Goal: Find contact information

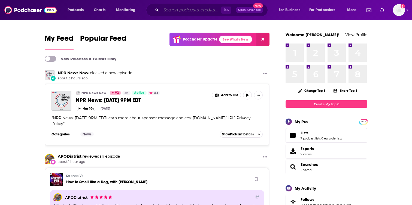
click at [171, 10] on input "Search podcasts, credits, & more..." at bounding box center [191, 10] width 60 height 9
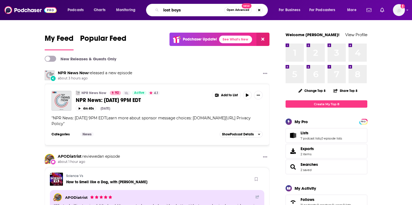
type input "lost boys"
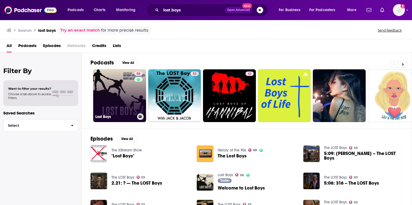
click at [127, 88] on link "56 Lost Boys" at bounding box center [119, 95] width 53 height 53
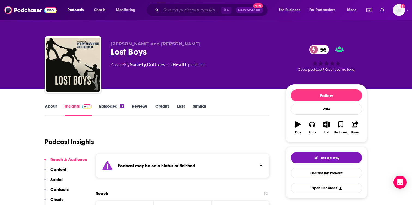
click at [194, 10] on input "Search podcasts, credits, & more..." at bounding box center [191, 10] width 60 height 9
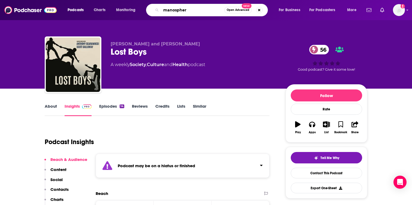
type input "manosphere"
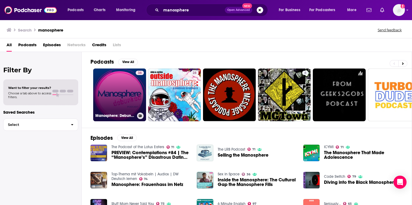
click at [135, 95] on link "36 Manosphere: Debunked" at bounding box center [119, 95] width 53 height 53
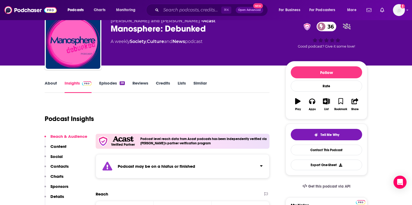
scroll to position [24, 0]
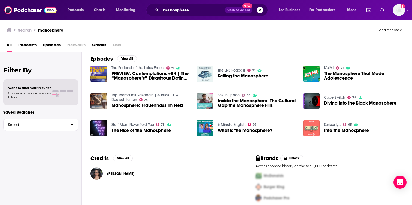
scroll to position [84, 0]
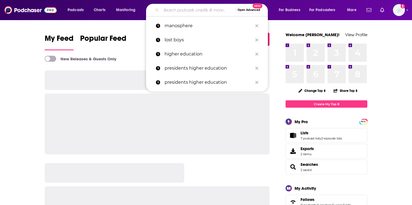
click at [197, 12] on input "Search podcasts, credits, & more..." at bounding box center [198, 10] width 74 height 9
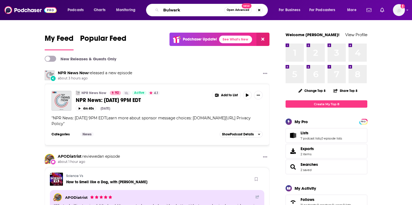
type input "Bulwark"
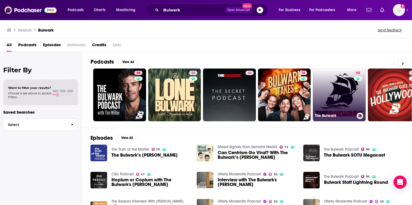
click at [335, 105] on link "64 The Bulwark" at bounding box center [339, 95] width 53 height 53
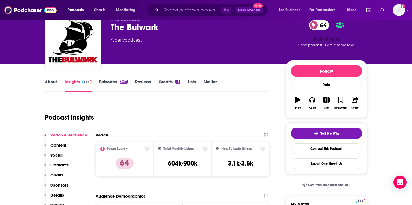
scroll to position [29, 0]
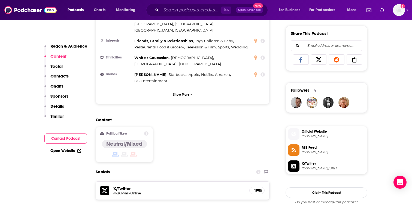
click at [58, 75] on p "Contacts" at bounding box center [59, 76] width 18 height 5
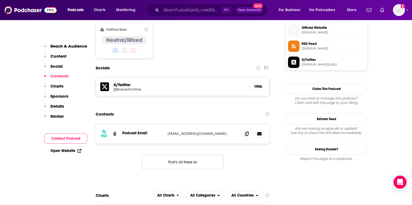
scroll to position [443, 0]
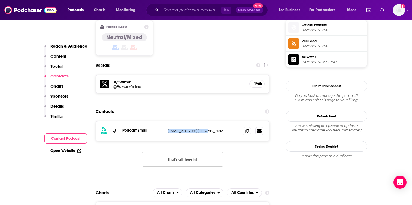
drag, startPoint x: 207, startPoint y: 101, endPoint x: 163, endPoint y: 100, distance: 44.1
click at [163, 121] on div "RSS Podcast Email [EMAIL_ADDRESS][DOMAIN_NAME] [EMAIL_ADDRESS][DOMAIN_NAME]" at bounding box center [183, 131] width 174 height 20
copy div "[EMAIL_ADDRESS][DOMAIN_NAME]"
click at [188, 9] on input "Search podcasts, credits, & more..." at bounding box center [191, 10] width 60 height 9
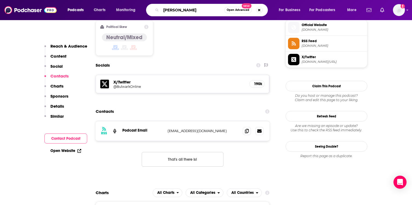
type input "[PERSON_NAME]"
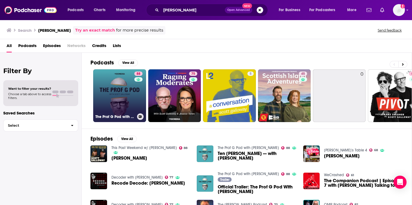
click at [120, 93] on link "88 The Prof G Pod with [PERSON_NAME]" at bounding box center [119, 95] width 53 height 53
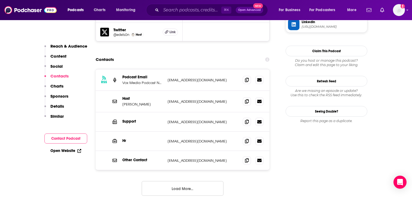
scroll to position [559, 0]
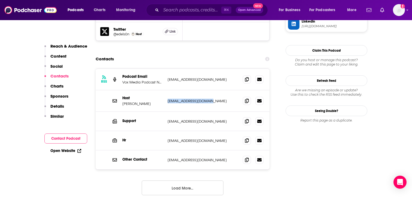
drag, startPoint x: 213, startPoint y: 75, endPoint x: 166, endPoint y: 75, distance: 46.8
click at [166, 90] on div "Host [PERSON_NAME] [EMAIL_ADDRESS][DOMAIN_NAME] [EMAIL_ADDRESS][DOMAIN_NAME]" at bounding box center [183, 101] width 174 height 22
copy p "[EMAIL_ADDRESS][DOMAIN_NAME]"
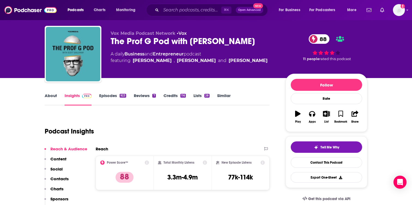
scroll to position [0, 0]
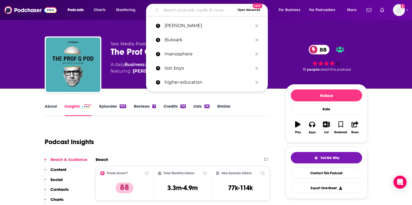
click at [205, 11] on input "Search podcasts, credits, & more..." at bounding box center [198, 10] width 74 height 9
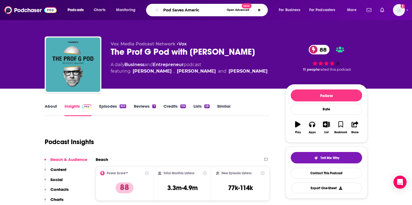
type input "Pod Saves America"
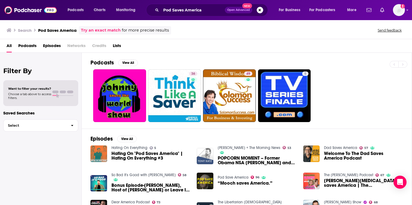
click at [26, 44] on span "Podcasts" at bounding box center [27, 46] width 18 height 11
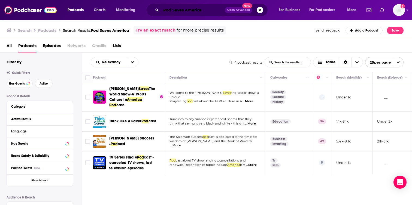
click at [171, 13] on input "Pod Saves America" at bounding box center [193, 10] width 64 height 9
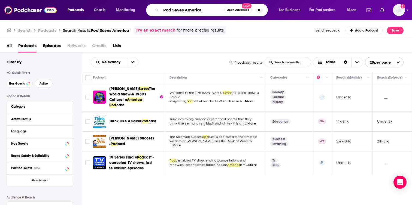
drag, startPoint x: 205, startPoint y: 10, endPoint x: 146, endPoint y: 13, distance: 58.3
click at [146, 13] on div "Pod Saves America Open Advanced New" at bounding box center [207, 10] width 122 height 13
drag, startPoint x: 201, startPoint y: 8, endPoint x: 151, endPoint y: 4, distance: 49.7
click at [151, 4] on div "Pod Saves America Open Advanced New" at bounding box center [207, 10] width 122 height 13
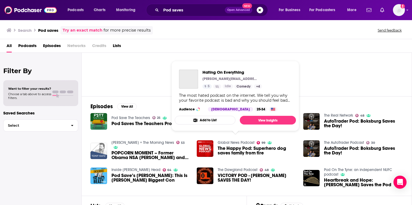
scroll to position [39, 0]
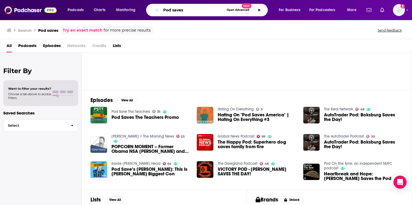
drag, startPoint x: 191, startPoint y: 13, endPoint x: 127, endPoint y: 13, distance: 63.7
click at [127, 13] on div "Podcasts Charts Monitoring Pod saves Open Advanced New For Business For Podcast…" at bounding box center [213, 10] width 298 height 13
drag, startPoint x: 185, startPoint y: 12, endPoint x: 148, endPoint y: 9, distance: 37.4
click at [148, 9] on div "Pod saves Open Advanced New" at bounding box center [207, 10] width 122 height 13
type input "Pod Save"
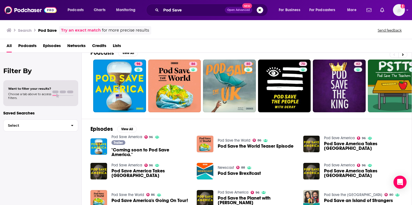
scroll to position [7, 0]
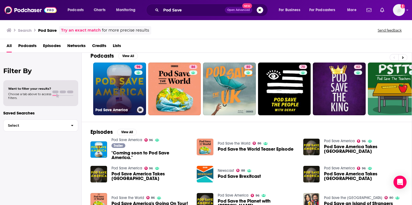
click at [125, 85] on link "96 Pod Save America" at bounding box center [119, 89] width 53 height 53
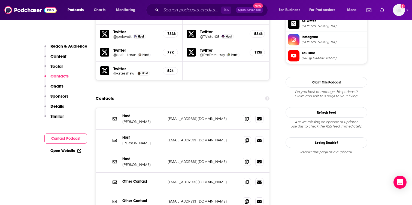
scroll to position [550, 0]
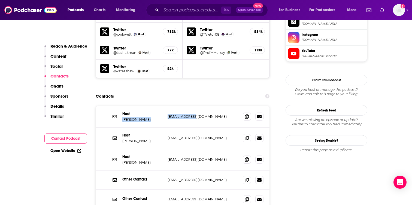
drag, startPoint x: 203, startPoint y: 89, endPoint x: 155, endPoint y: 84, distance: 48.4
click at [0, 0] on div "Host [PERSON_NAME] [EMAIL_ADDRESS][DOMAIN_NAME] [EMAIL_ADDRESS][DOMAIN_NAME]" at bounding box center [0, 0] width 0 height 0
click at [210, 128] on div "Host [PERSON_NAME] [EMAIL_ADDRESS][DOMAIN_NAME] [EMAIL_ADDRESS][DOMAIN_NAME]" at bounding box center [183, 139] width 174 height 22
drag, startPoint x: 200, startPoint y: 88, endPoint x: 166, endPoint y: 88, distance: 34.6
click at [166, 106] on div "Host [PERSON_NAME] [EMAIL_ADDRESS][DOMAIN_NAME] [EMAIL_ADDRESS][DOMAIN_NAME]" at bounding box center [183, 117] width 174 height 22
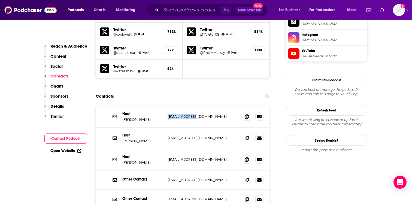
copy p "[EMAIL_ADDRESS][DOMAIN_NAME]"
drag, startPoint x: 201, startPoint y: 108, endPoint x: 166, endPoint y: 111, distance: 35.2
click at [166, 128] on div "Host [PERSON_NAME] [EMAIL_ADDRESS][DOMAIN_NAME] [EMAIL_ADDRESS][DOMAIN_NAME]" at bounding box center [183, 139] width 174 height 22
copy p "[EMAIL_ADDRESS][DOMAIN_NAME]"
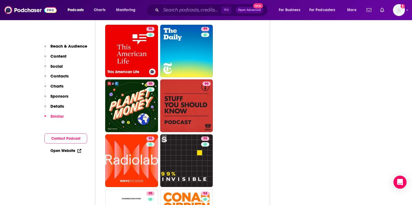
scroll to position [1348, 0]
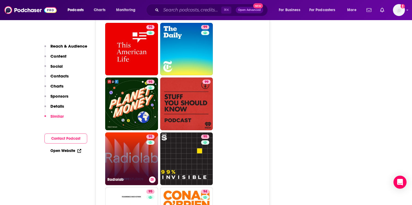
click at [138, 133] on link "95 Radiolab" at bounding box center [131, 159] width 53 height 53
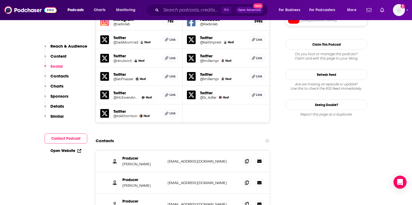
scroll to position [534, 0]
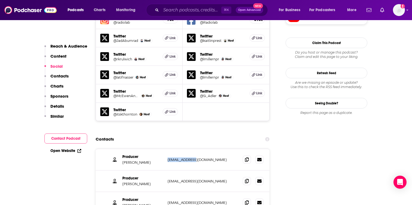
drag, startPoint x: 199, startPoint y: 130, endPoint x: 168, endPoint y: 130, distance: 31.0
click at [168, 158] on p "[EMAIL_ADDRESS][DOMAIN_NAME]" at bounding box center [202, 160] width 71 height 5
copy p "[EMAIL_ADDRESS][DOMAIN_NAME]"
click at [215, 171] on div "Producer [PERSON_NAME] [EMAIL_ADDRESS][DOMAIN_NAME] [EMAIL_ADDRESS][DOMAIN_NAME]" at bounding box center [183, 182] width 174 height 22
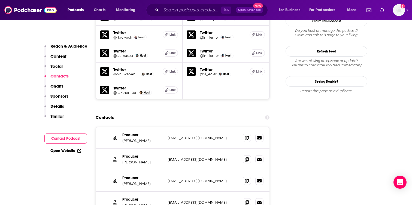
scroll to position [558, 0]
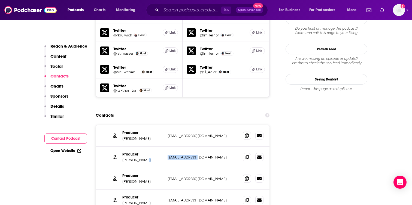
drag, startPoint x: 203, startPoint y: 127, endPoint x: 161, endPoint y: 128, distance: 41.4
click at [0, 0] on div "Producer [PERSON_NAME] [EMAIL_ADDRESS][DOMAIN_NAME] [EMAIL_ADDRESS][DOMAIN_NAME]" at bounding box center [0, 0] width 0 height 0
copy div "[EMAIL_ADDRESS][DOMAIN_NAME]"
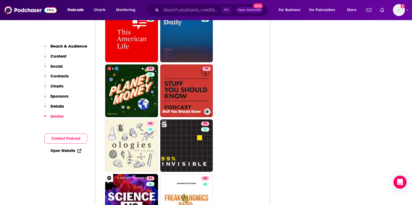
scroll to position [1394, 0]
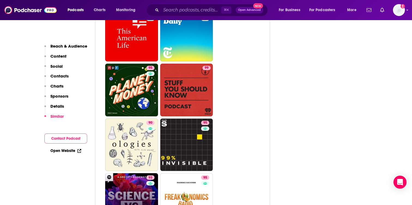
click at [136, 173] on link "93 Science Vs" at bounding box center [131, 199] width 53 height 53
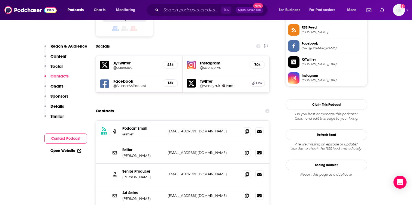
scroll to position [458, 0]
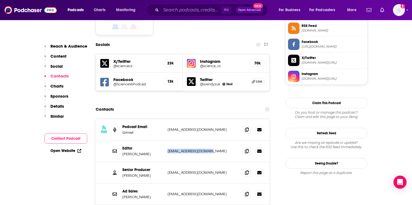
drag, startPoint x: 210, startPoint y: 126, endPoint x: 186, endPoint y: 124, distance: 24.3
click at [186, 141] on div "Editor Blythe Terrell [EMAIL_ADDRESS][DOMAIN_NAME] [EMAIL_ADDRESS][DOMAIN_NAME]" at bounding box center [183, 152] width 174 height 22
click at [196, 170] on p "[EMAIL_ADDRESS][DOMAIN_NAME]" at bounding box center [202, 172] width 71 height 5
drag, startPoint x: 209, startPoint y: 148, endPoint x: 167, endPoint y: 147, distance: 41.7
click at [167, 170] on p "[EMAIL_ADDRESS][DOMAIN_NAME]" at bounding box center [202, 172] width 71 height 5
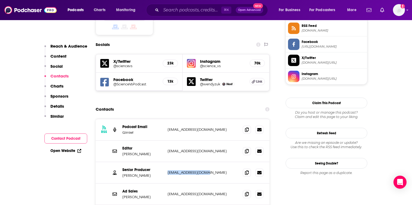
copy p "[EMAIL_ADDRESS][DOMAIN_NAME]"
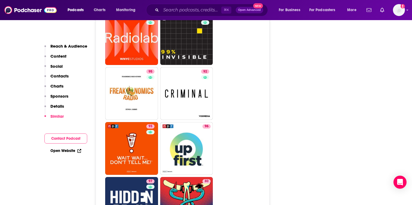
scroll to position [1455, 0]
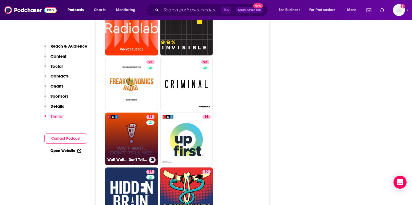
click at [136, 113] on link "93 Wait Wait... Don't Tell Me!" at bounding box center [131, 139] width 53 height 53
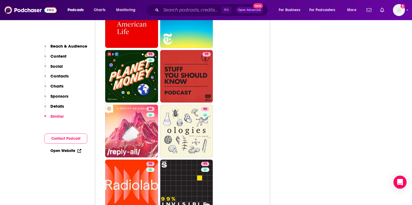
scroll to position [1300, 0]
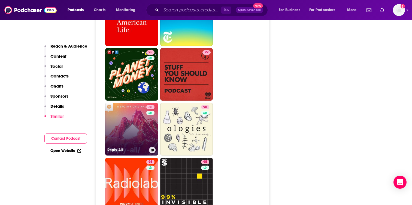
click at [139, 118] on link "80 Reply All" at bounding box center [131, 129] width 53 height 53
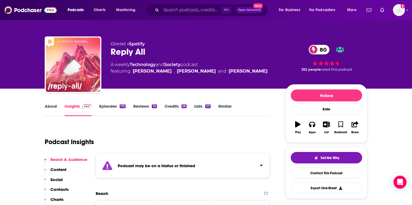
type input "[URL][DOMAIN_NAME]"
